Goal: Task Accomplishment & Management: Complete application form

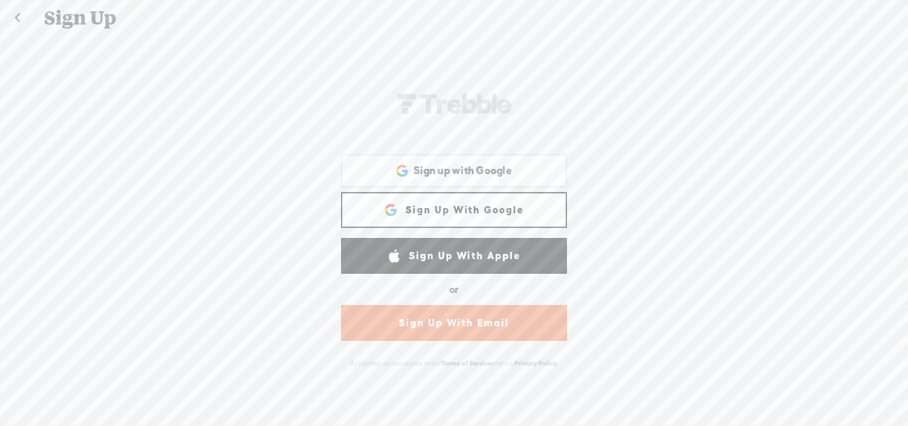
click at [466, 321] on link "Sign Up With Email" at bounding box center [454, 323] width 226 height 36
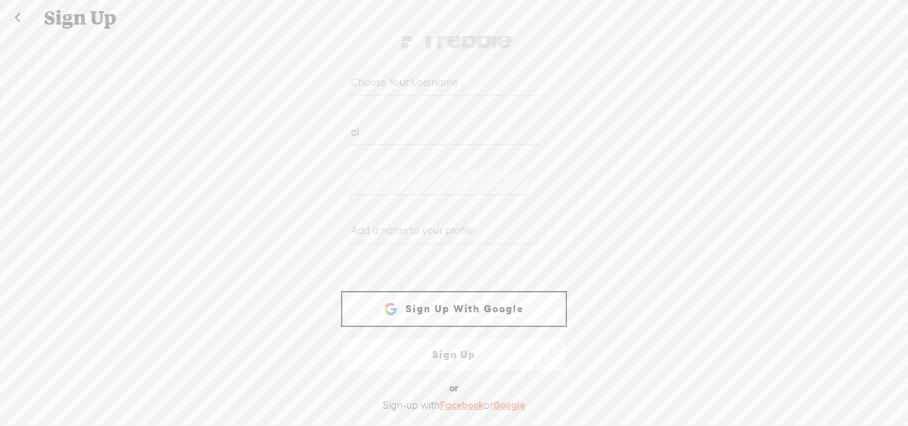
type input "o"
type input "malikolanipekun590@gmail.com"
click at [341, 181] on div at bounding box center [454, 185] width 226 height 49
click at [371, 226] on input "text" at bounding box center [442, 231] width 189 height 26
type input "Holard"
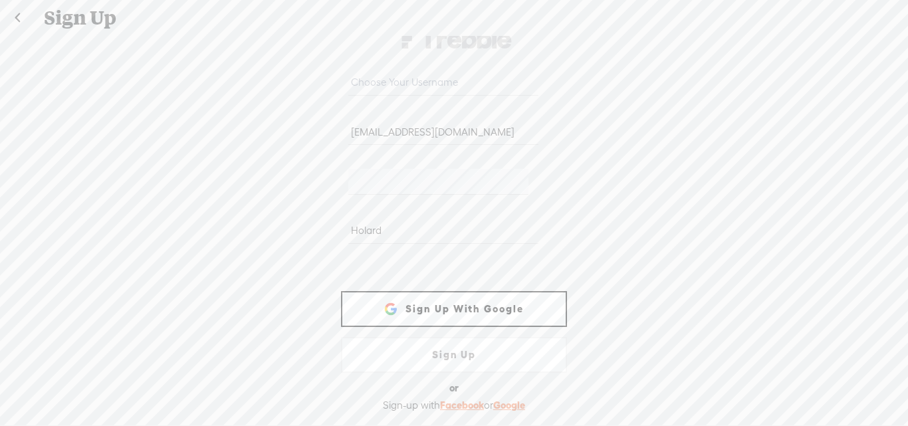
click at [436, 353] on link "Sign Up" at bounding box center [454, 355] width 226 height 36
click at [459, 360] on link "Sign Up" at bounding box center [454, 355] width 226 height 36
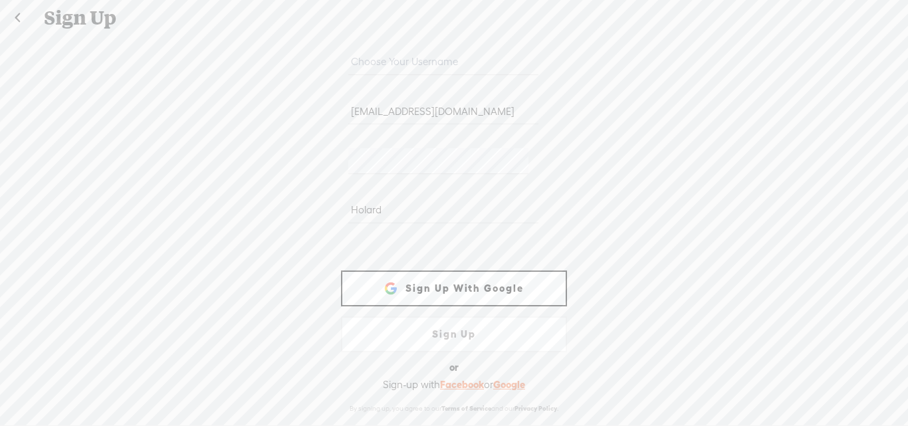
scroll to position [25, 0]
click at [388, 55] on input "text" at bounding box center [442, 62] width 189 height 26
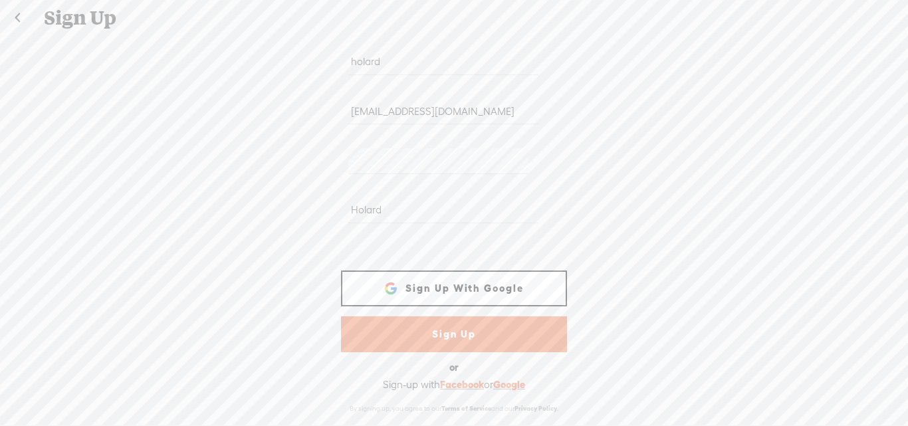
type input "holard"
click at [431, 337] on link "Sign Up" at bounding box center [454, 334] width 226 height 36
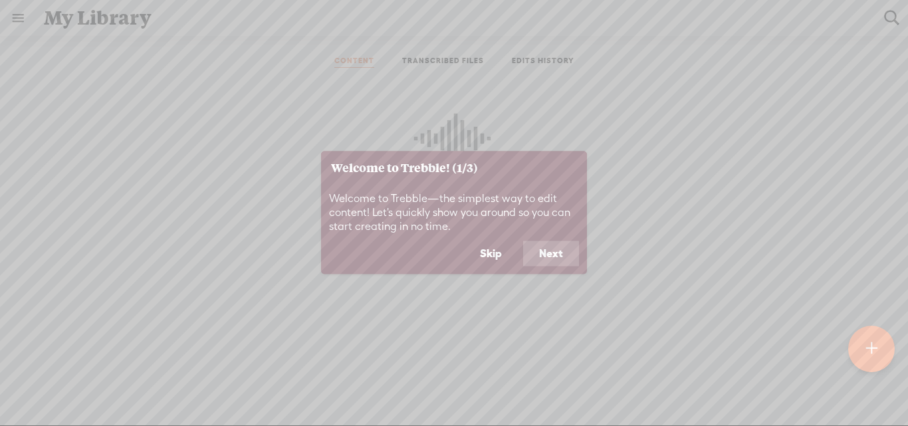
click at [538, 251] on button "Next" at bounding box center [551, 253] width 56 height 25
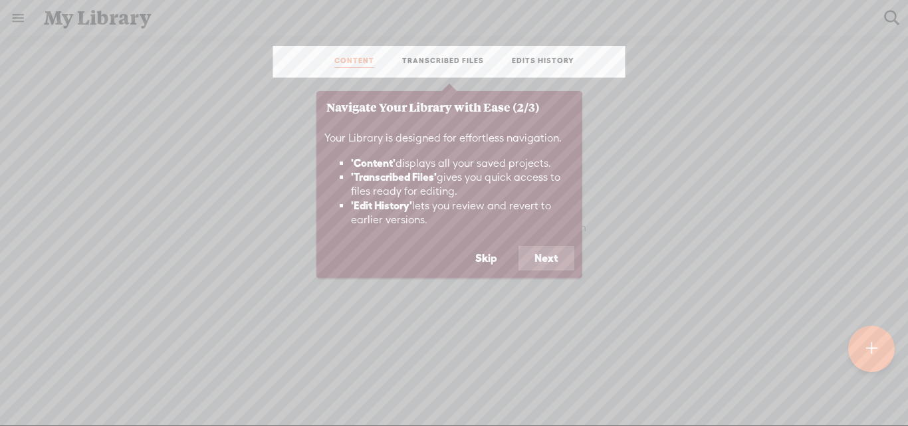
click at [542, 260] on button "Next" at bounding box center [546, 258] width 56 height 25
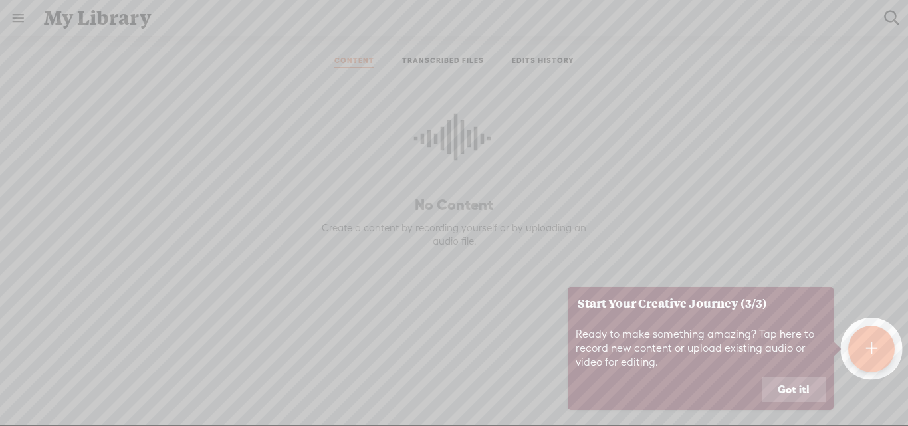
click at [780, 393] on button "Got it!" at bounding box center [793, 389] width 64 height 25
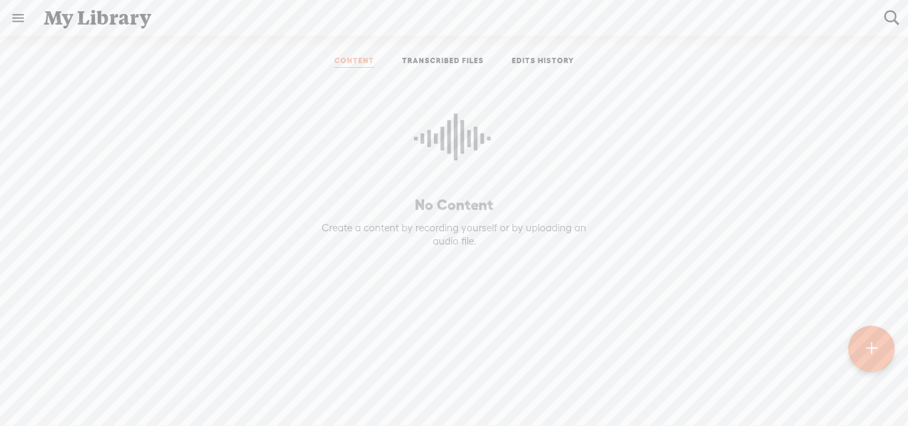
click at [888, 13] on t at bounding box center [890, 17] width 17 height 17
type input "musician"
click at [426, 13] on input "musician" at bounding box center [459, 17] width 830 height 25
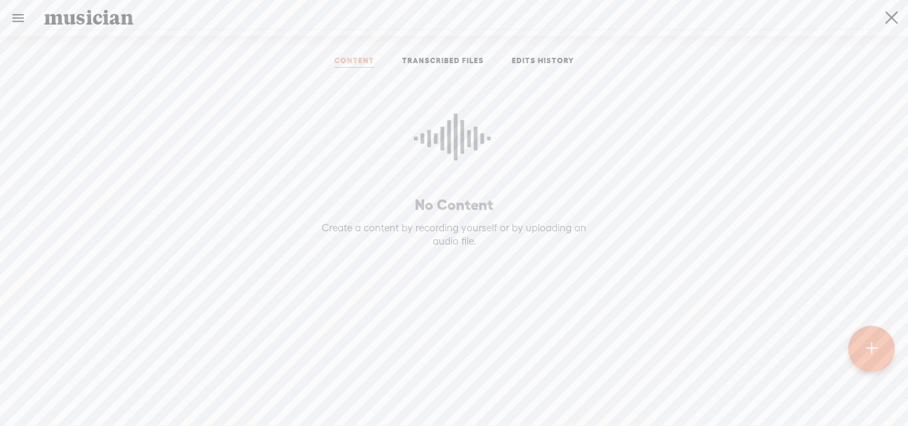
click at [426, 13] on input "musician" at bounding box center [459, 17] width 830 height 25
click at [16, 23] on link at bounding box center [18, 18] width 35 height 35
click at [283, 124] on body "You have 30 minutes of transcription remaining. Upgrade to increase your limit …" at bounding box center [454, 212] width 908 height 425
click at [355, 62] on link "CONTENT" at bounding box center [354, 62] width 40 height 12
click at [458, 61] on link "TRANSCRIBED FILES" at bounding box center [443, 62] width 82 height 12
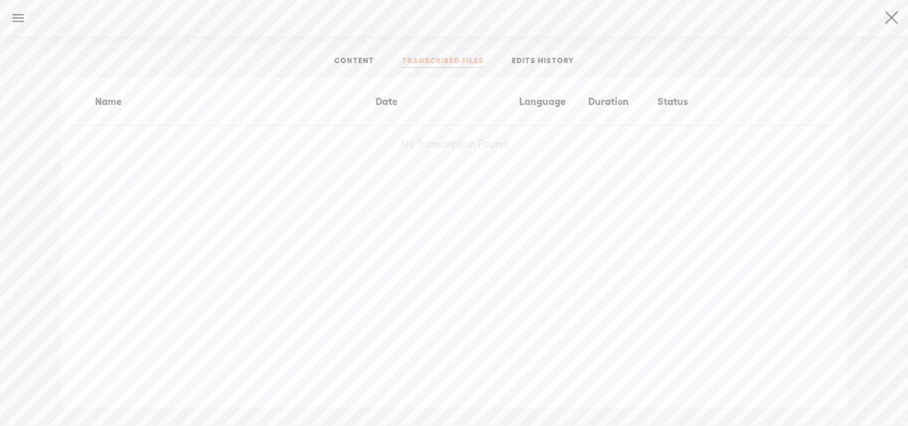
click at [523, 61] on link "EDITS HISTORY" at bounding box center [543, 62] width 62 height 12
click at [419, 62] on link "TRANSCRIBED FILES" at bounding box center [443, 62] width 82 height 12
drag, startPoint x: 11, startPoint y: 8, endPoint x: 135, endPoint y: 88, distance: 148.0
click at [10, 8] on link at bounding box center [18, 18] width 35 height 35
click at [456, 179] on body "You have 30 minutes of transcription remaining. Upgrade to increase your limit …" at bounding box center [454, 212] width 908 height 425
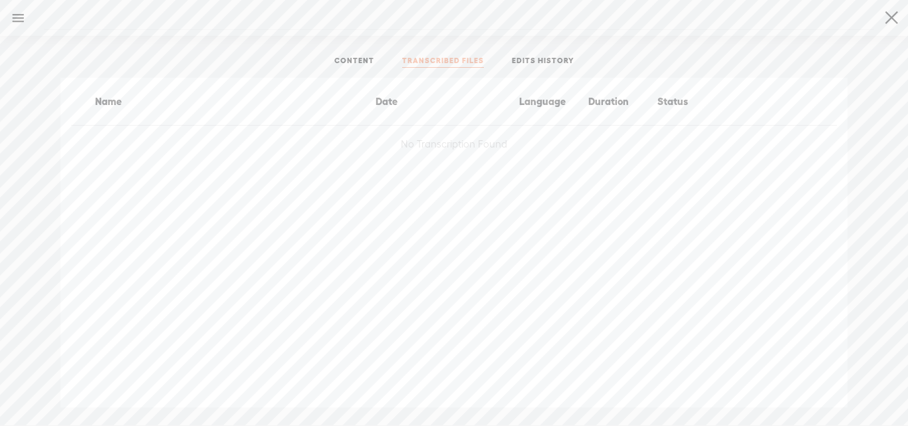
click at [890, 11] on t at bounding box center [891, 18] width 13 height 34
click at [895, 15] on t at bounding box center [890, 17] width 17 height 17
type input "musician"
click at [892, 17] on t at bounding box center [891, 18] width 13 height 34
